Goal: Transaction & Acquisition: Complete application form

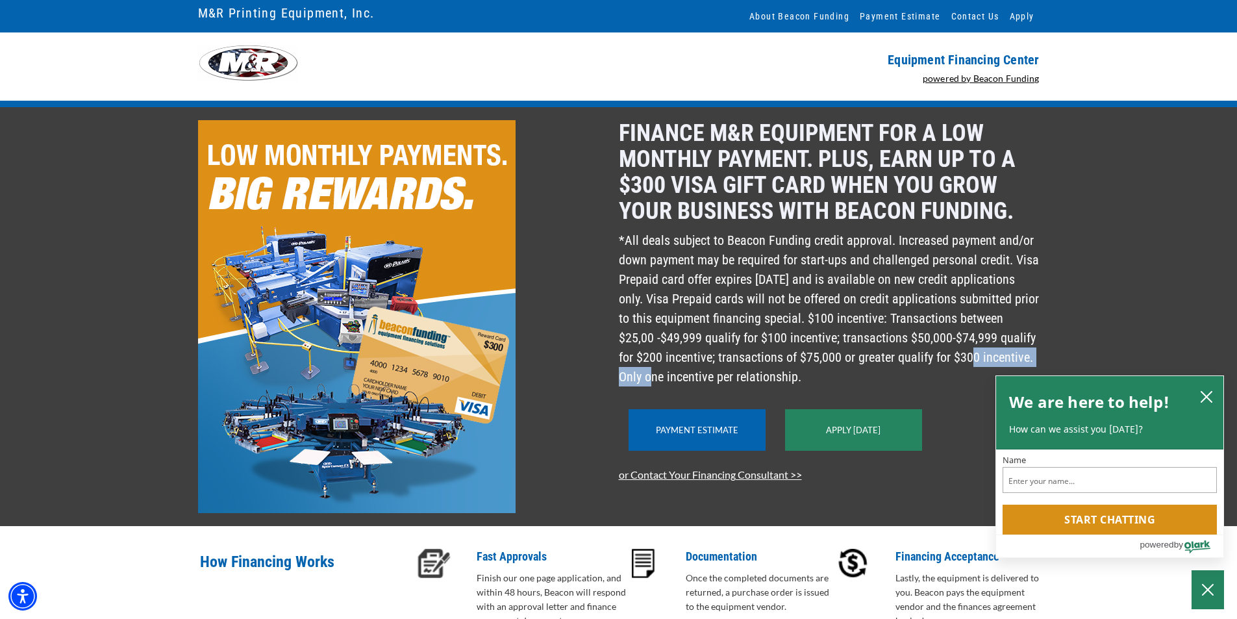
drag, startPoint x: 755, startPoint y: 373, endPoint x: 840, endPoint y: 375, distance: 84.5
click at [850, 375] on p "*All deals subject to Beacon Funding credit approval. Increased payment and/or …" at bounding box center [829, 309] width 421 height 156
click at [840, 375] on p "*All deals subject to Beacon Funding credit approval. Increased payment and/or …" at bounding box center [829, 309] width 421 height 156
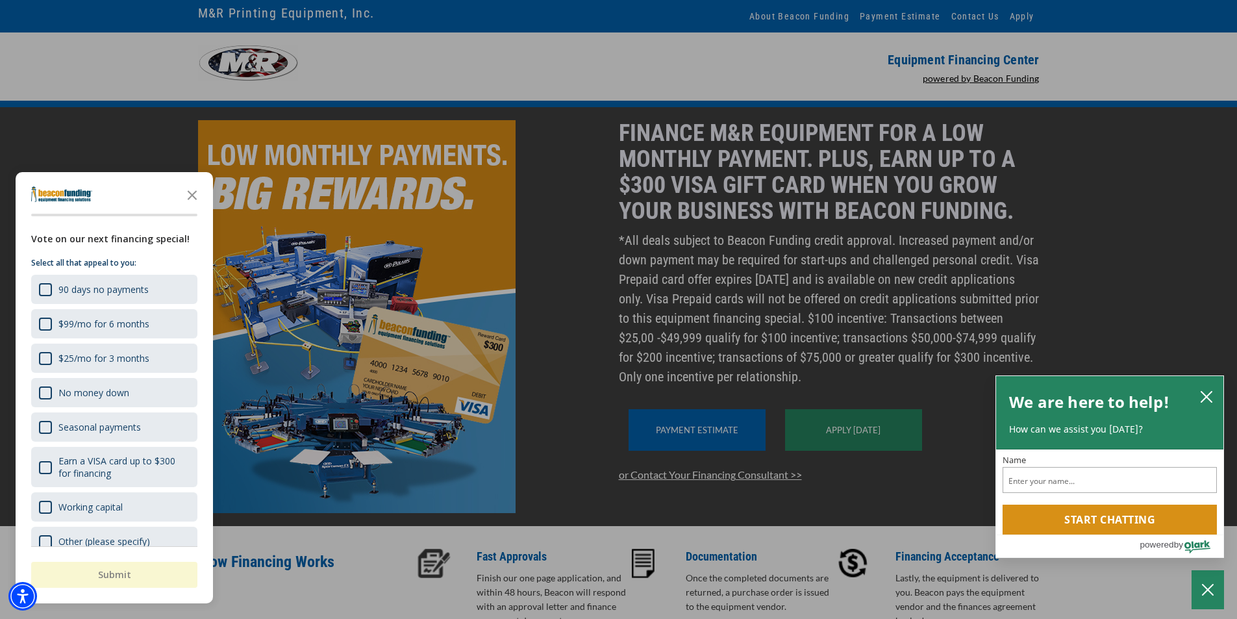
drag, startPoint x: 831, startPoint y: 321, endPoint x: 873, endPoint y: 328, distance: 42.8
click at [873, 328] on body "Skip to main content Enable accessibility for low vision Open the accessibility…" at bounding box center [618, 309] width 1237 height 619
click at [873, 328] on div at bounding box center [618, 309] width 1237 height 619
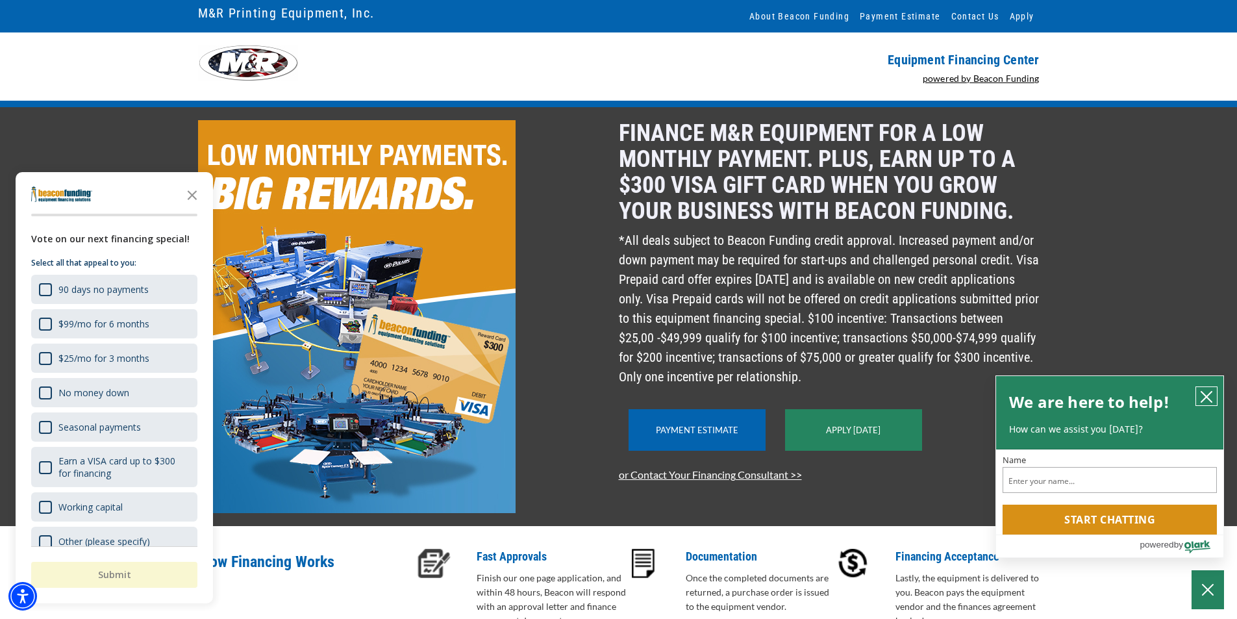
click at [1213, 392] on icon "close chatbox" at bounding box center [1206, 396] width 13 height 13
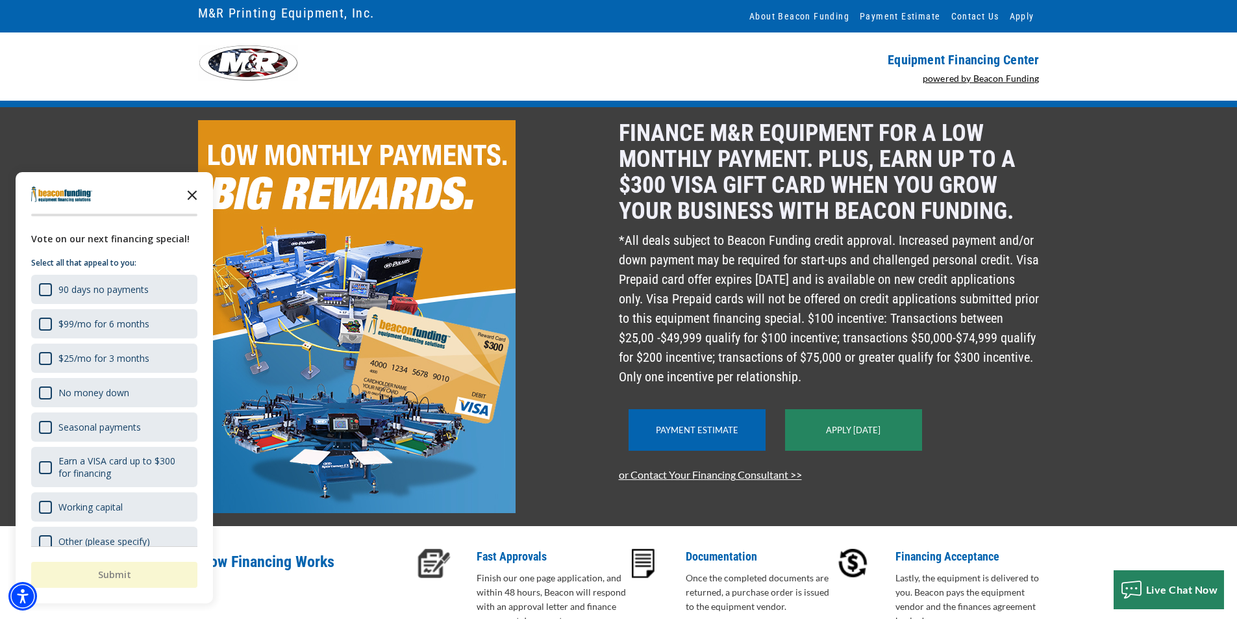
click at [199, 193] on icon "Close the survey" at bounding box center [192, 194] width 26 height 26
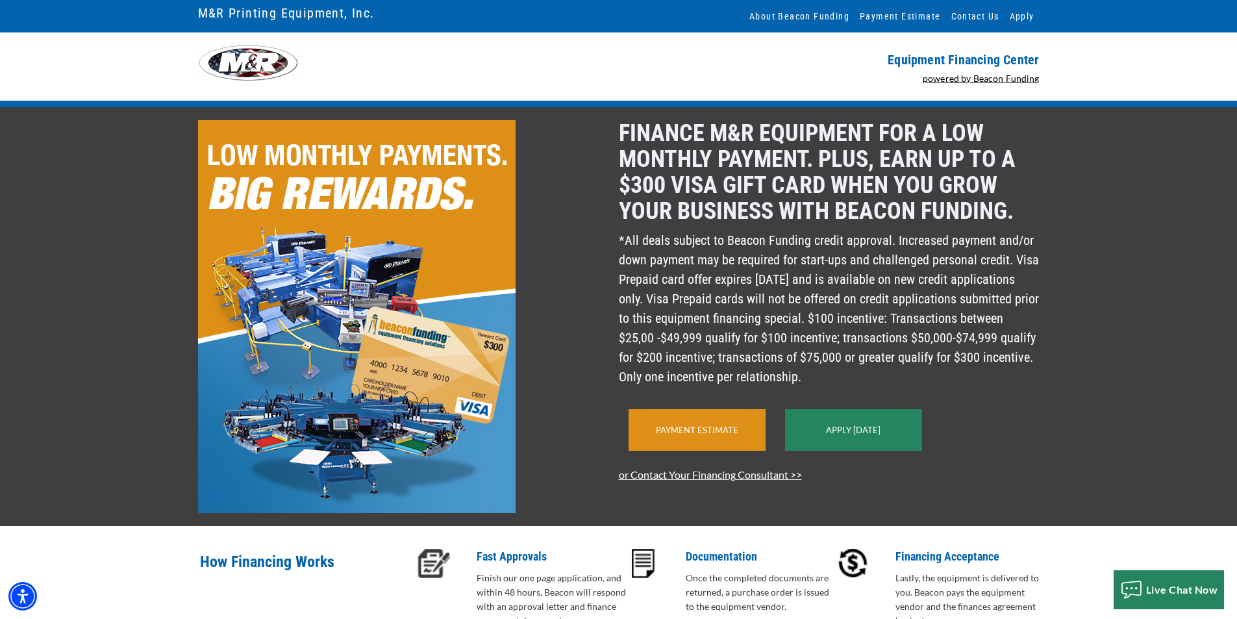
click at [686, 435] on link "Payment Estimate" at bounding box center [697, 430] width 82 height 10
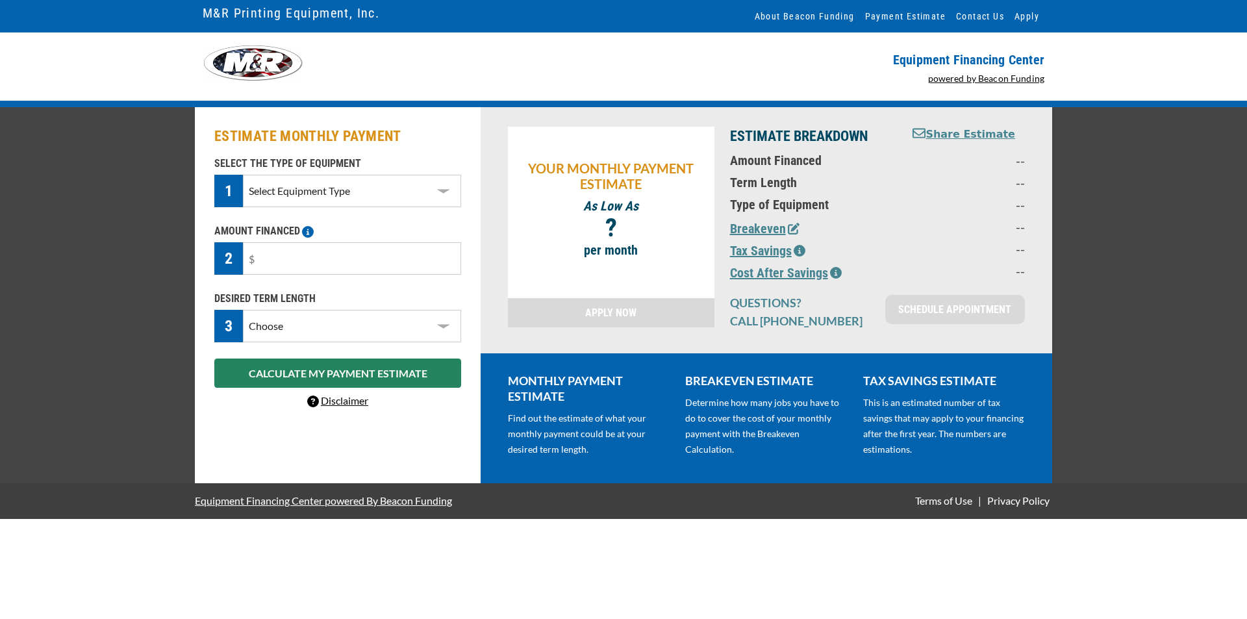
click at [384, 200] on select "Select Equipment Type DTG T-Shirt Printing Graphic Screen Printing Equipment Sc…" at bounding box center [352, 191] width 218 height 32
select select "2"
click at [243, 175] on select "Select Equipment Type DTG T-Shirt Printing Graphic Screen Printing Equipment Sc…" at bounding box center [352, 191] width 218 height 32
click at [381, 265] on input "text" at bounding box center [352, 258] width 218 height 32
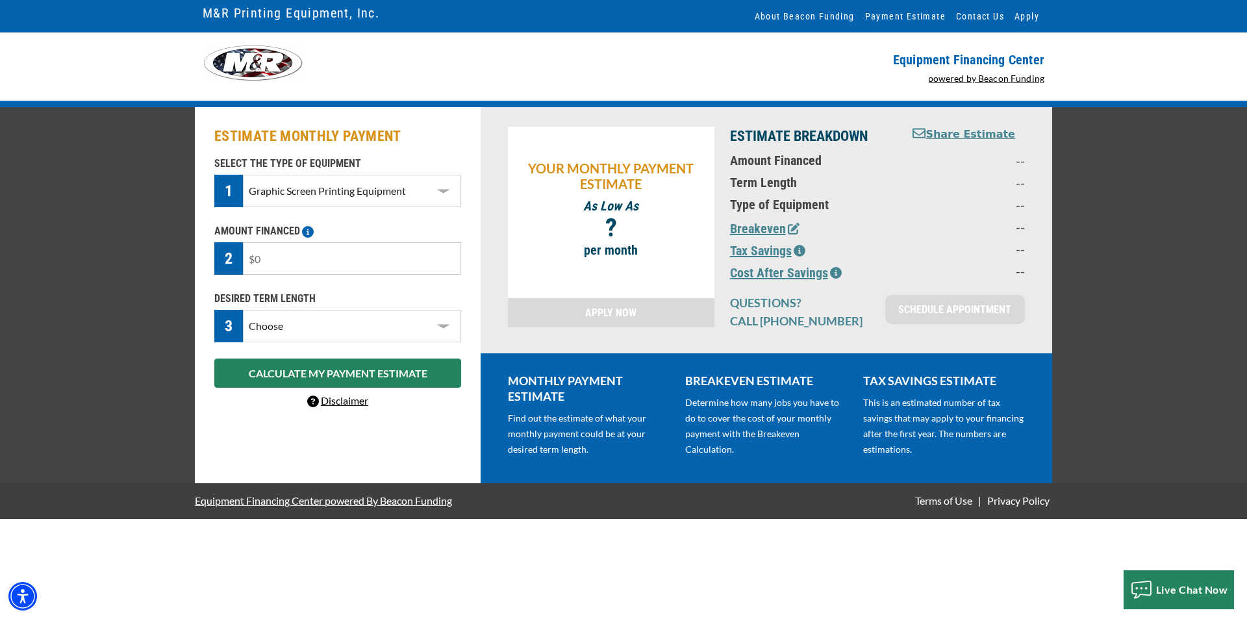
click at [381, 265] on input "text" at bounding box center [352, 258] width 218 height 32
type input "$100,000"
click at [417, 330] on select "Choose 36 Months 48 Months 60 Months" at bounding box center [352, 326] width 218 height 32
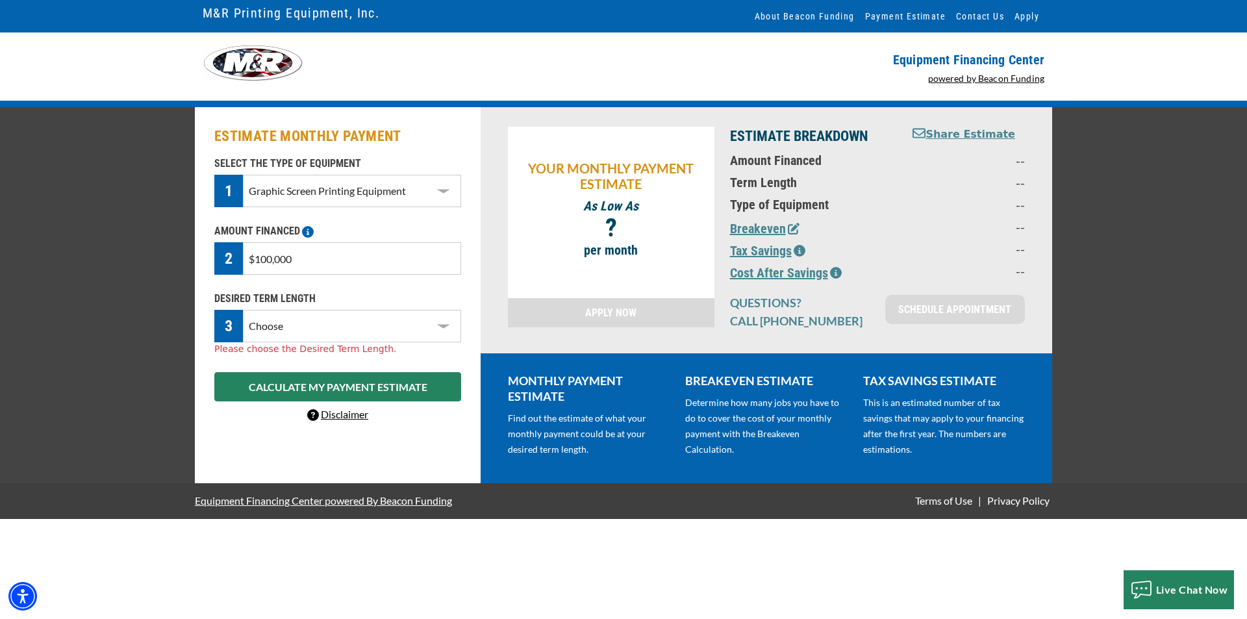
select select "72"
click at [243, 310] on select "Choose 36 Months 48 Months 60 Months 72 Months" at bounding box center [352, 326] width 218 height 32
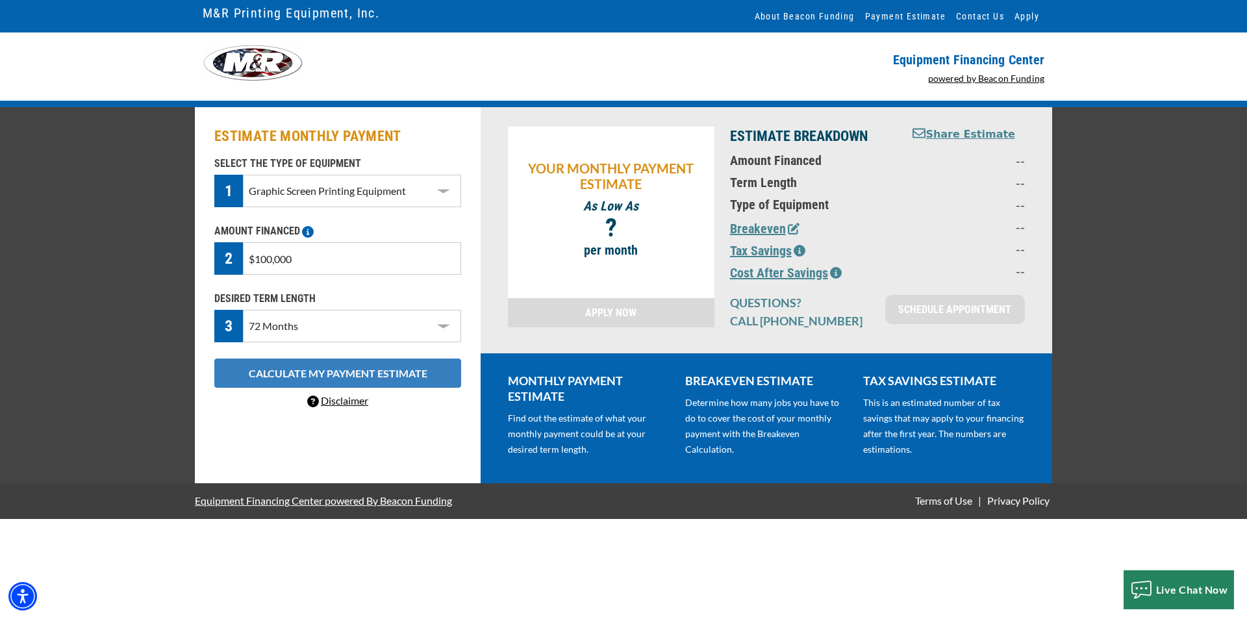
click at [411, 369] on button "CALCULATE MY PAYMENT ESTIMATE" at bounding box center [337, 373] width 247 height 29
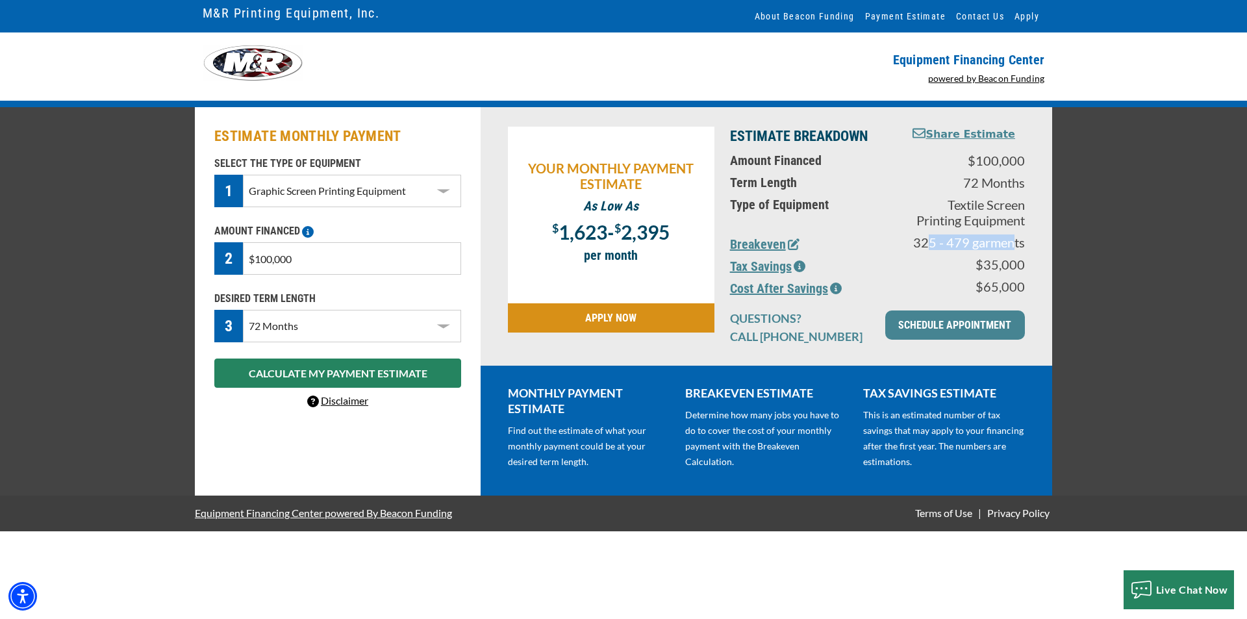
drag, startPoint x: 934, startPoint y: 241, endPoint x: 1017, endPoint y: 234, distance: 82.7
click at [1017, 234] on p "325 - 479 garments" at bounding box center [968, 242] width 114 height 16
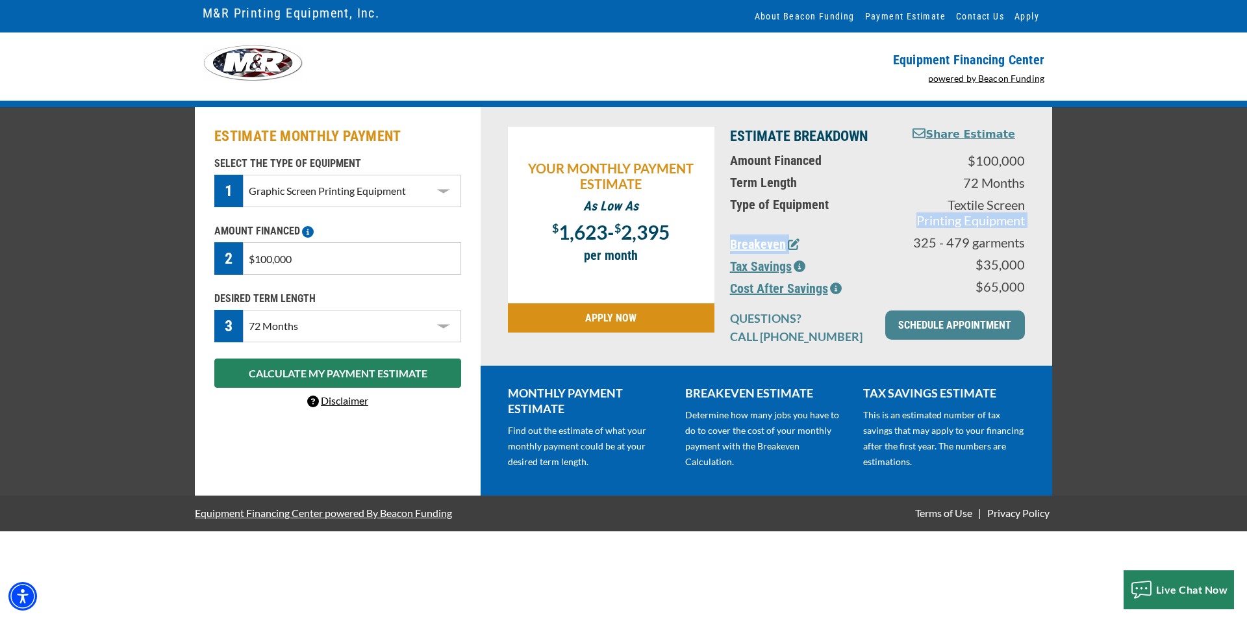
click at [907, 234] on div "ESTIMATE BREAKDOWN Share Estimate Amount Financed $100,000 Term Length 72 Month…" at bounding box center [877, 237] width 310 height 220
click at [929, 243] on p "325 - 479 garments" at bounding box center [968, 242] width 114 height 16
drag, startPoint x: 968, startPoint y: 242, endPoint x: 948, endPoint y: 240, distance: 19.5
click at [948, 240] on p "325 - 479 garments" at bounding box center [968, 242] width 114 height 16
copy p "479"
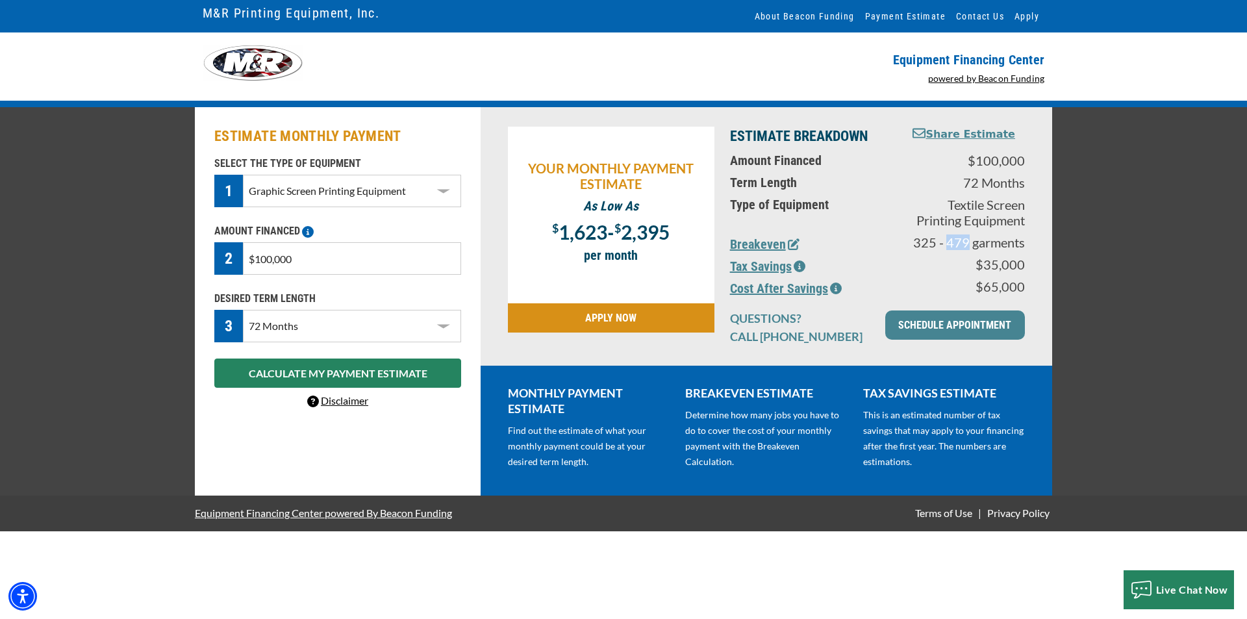
click at [765, 247] on button "Breakeven" at bounding box center [765, 243] width 70 height 19
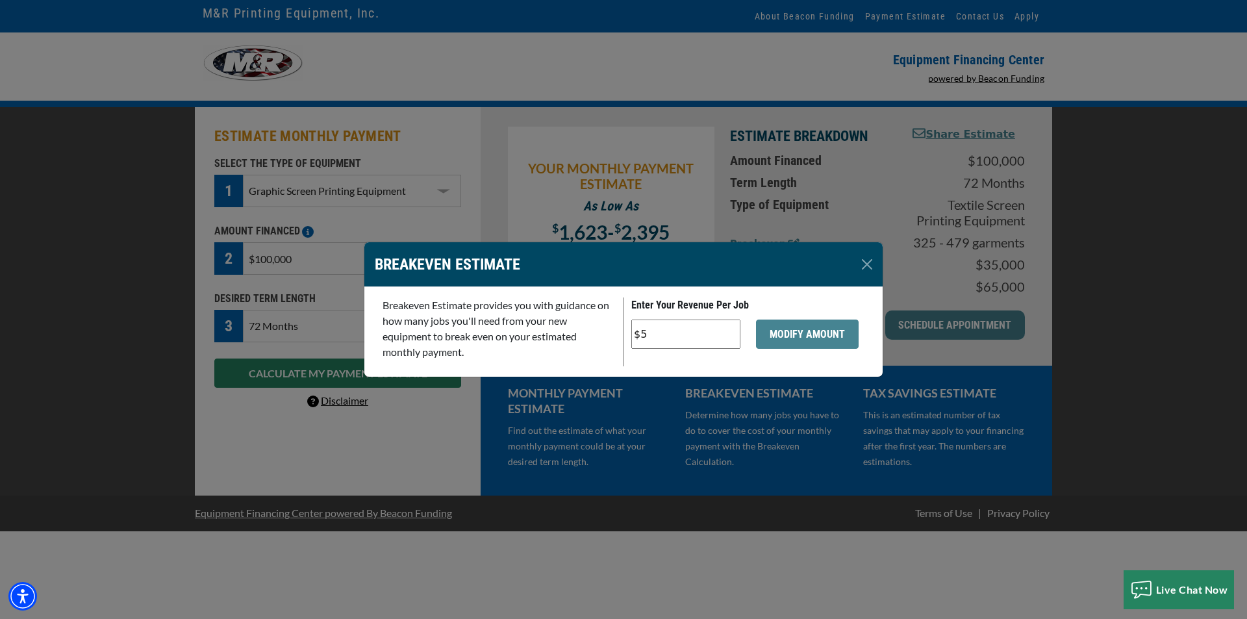
click at [717, 327] on input "$5" at bounding box center [685, 334] width 109 height 29
click at [867, 262] on button "Close" at bounding box center [867, 264] width 21 height 21
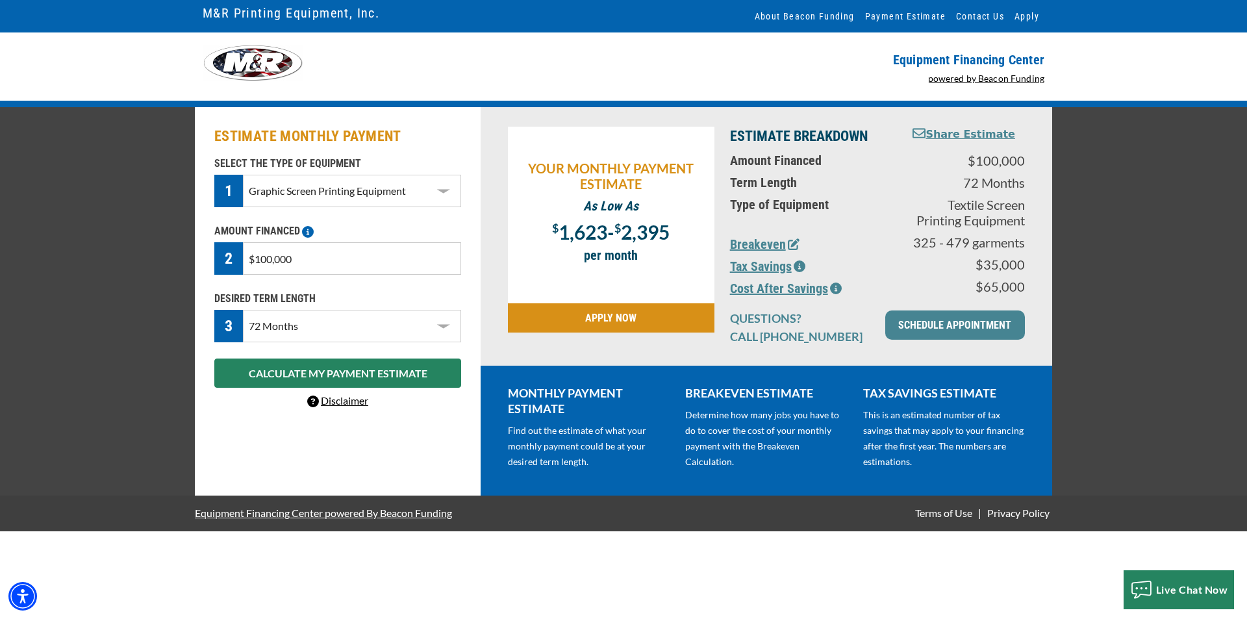
click at [643, 333] on div "YOUR MONTHLY PAYMENT ESTIMATE As Low As $ 1,623 - $ 2,395 ? per month APPLY NOW" at bounding box center [611, 237] width 222 height 220
click at [655, 319] on link "APPLY NOW" at bounding box center [611, 317] width 207 height 29
